Goal: Entertainment & Leisure: Consume media (video, audio)

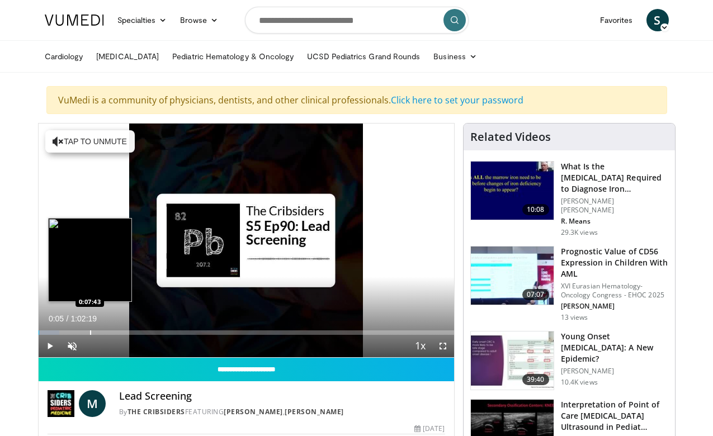
click at [90, 332] on div "Progress Bar" at bounding box center [90, 333] width 1 height 4
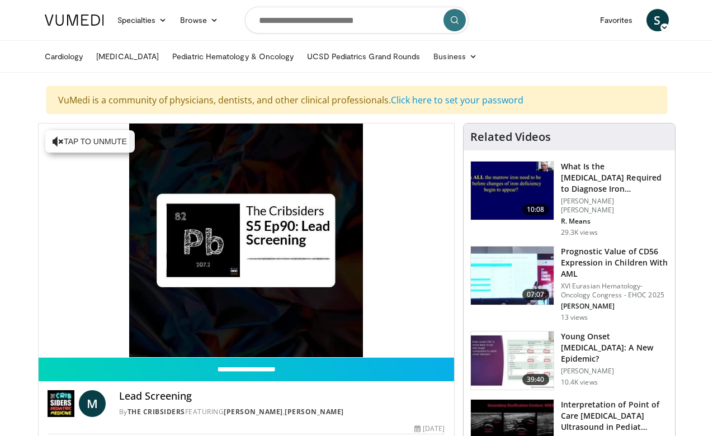
click at [70, 344] on video-js "**********" at bounding box center [247, 241] width 416 height 234
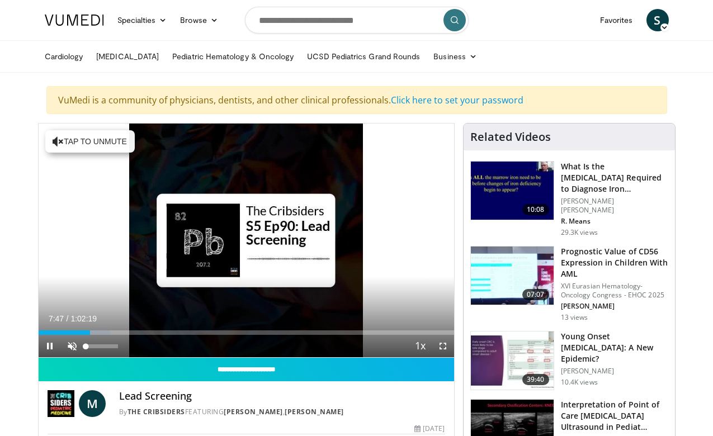
click at [70, 343] on span "Video Player" at bounding box center [72, 346] width 22 height 22
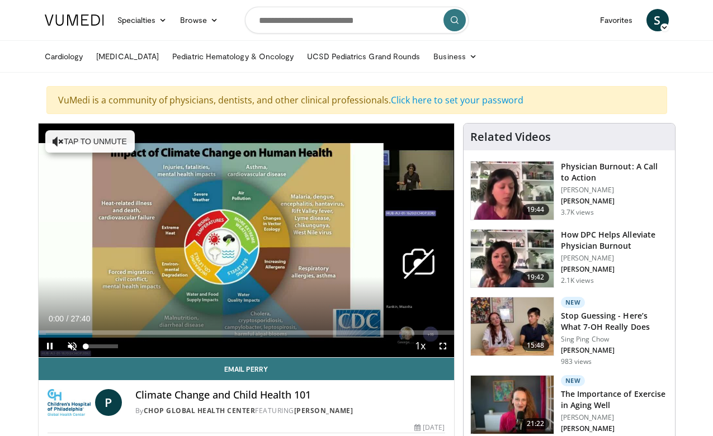
click at [73, 344] on span "Video Player" at bounding box center [72, 346] width 22 height 22
click at [443, 349] on span "Video Player" at bounding box center [443, 346] width 22 height 22
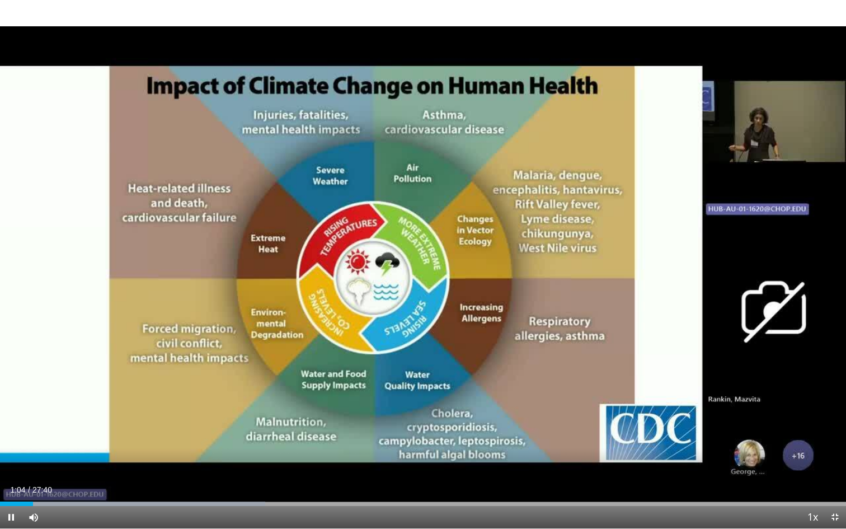
click at [713, 436] on span "Video Player" at bounding box center [835, 517] width 22 height 22
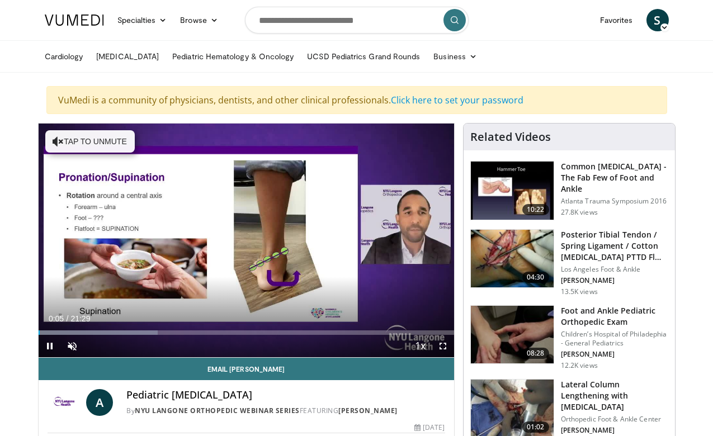
click at [444, 347] on span "Video Player" at bounding box center [443, 346] width 22 height 22
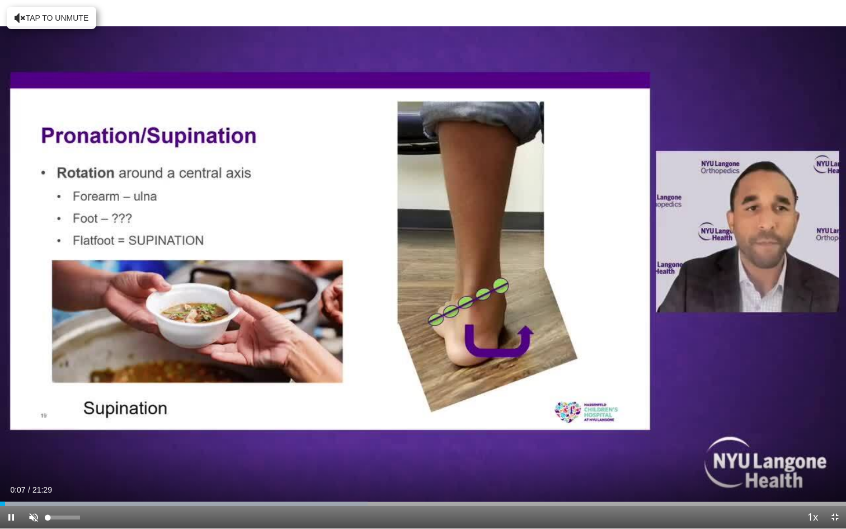
click at [31, 436] on span "Video Player" at bounding box center [33, 517] width 22 height 22
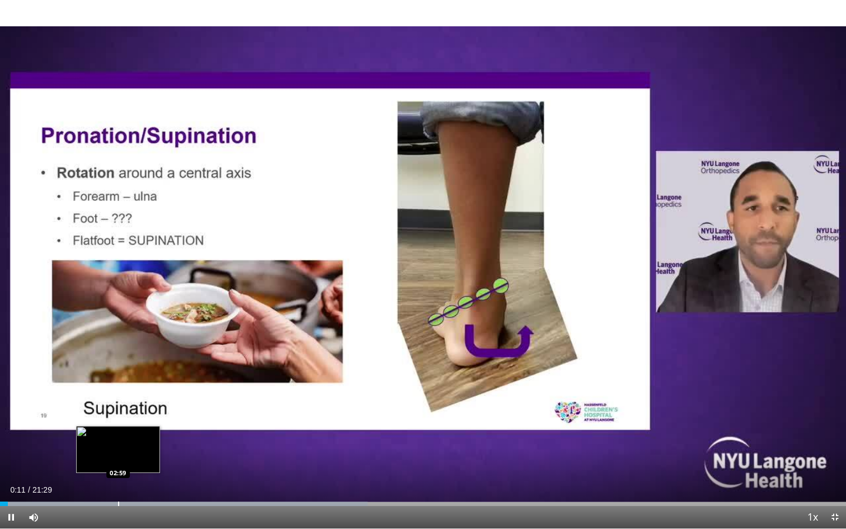
click at [118, 436] on div "Progress Bar" at bounding box center [118, 503] width 1 height 4
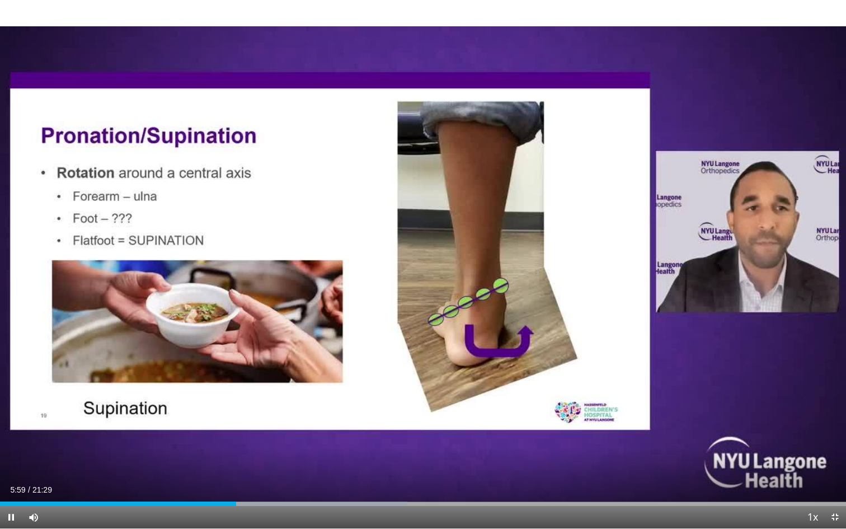
click at [713, 436] on span "Video Player" at bounding box center [835, 517] width 22 height 22
